Goal: Information Seeking & Learning: Learn about a topic

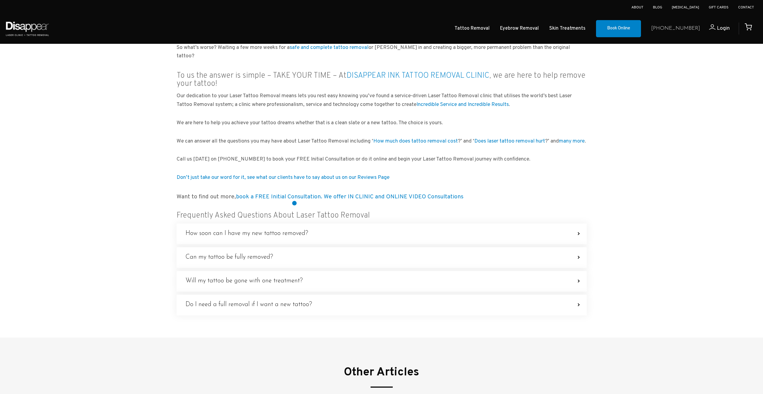
scroll to position [660, 0]
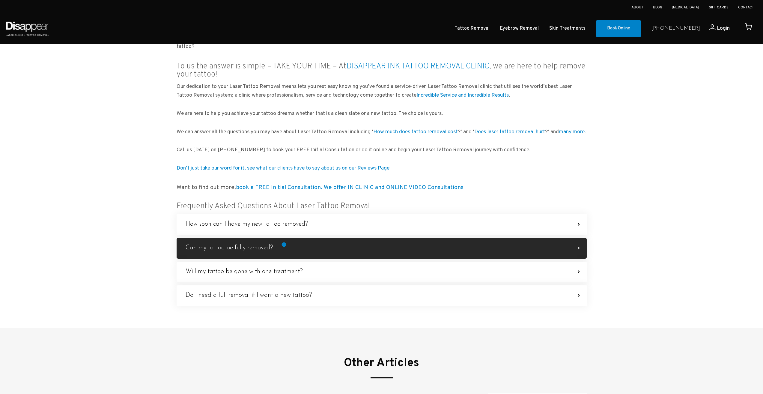
click at [284, 244] on label "Can my tattoo be fully removed? In most cases the answer is YES. That said, a f…" at bounding box center [382, 248] width 410 height 21
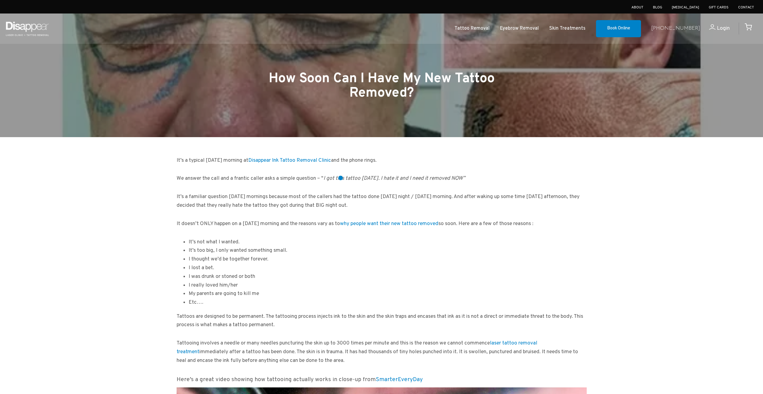
scroll to position [0, 0]
click at [488, 32] on link "Tattoo Removal" at bounding box center [472, 28] width 35 height 9
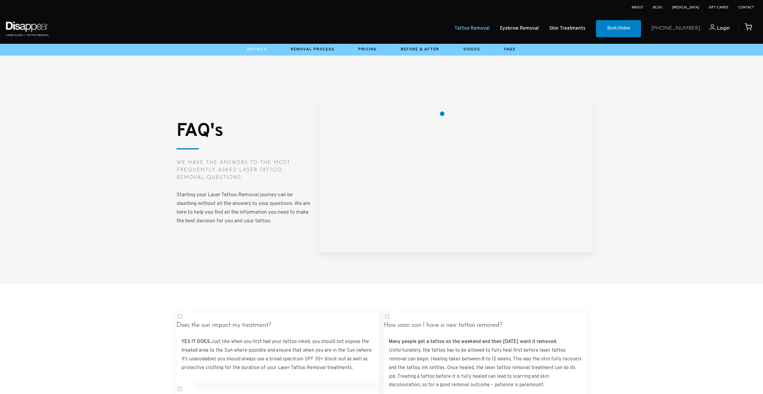
scroll to position [869, 0]
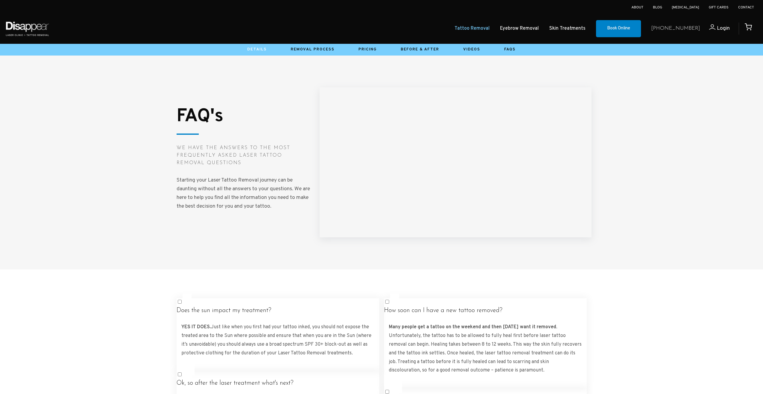
click at [596, 21] on ul "Tattoo Removal Eyebrow Removal Skin Treatments Book Online" at bounding box center [351, 28] width 592 height 23
click at [586, 32] on link "Skin Treatments" at bounding box center [567, 28] width 36 height 9
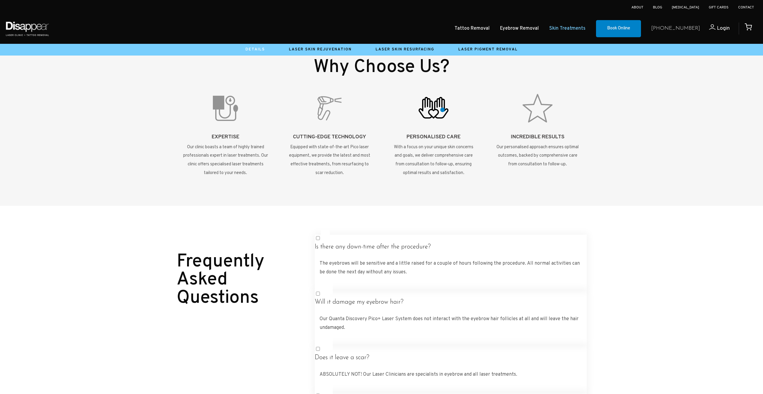
scroll to position [600, 0]
